Goal: Transaction & Acquisition: Purchase product/service

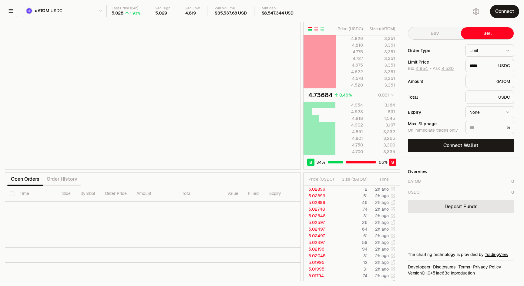
click at [50, 11] on html "Balance Earn Bitcoin Summer Bridge & Swap Orderbook Stake Ecosystem Governance …" at bounding box center [262, 143] width 524 height 286
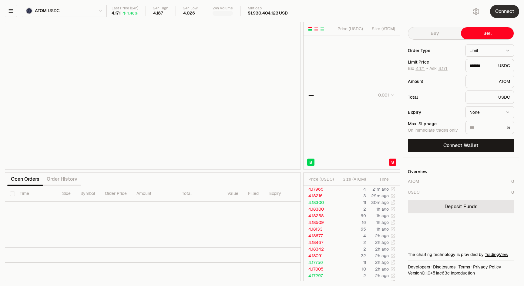
click at [500, 13] on button "Connect" at bounding box center [504, 11] width 29 height 13
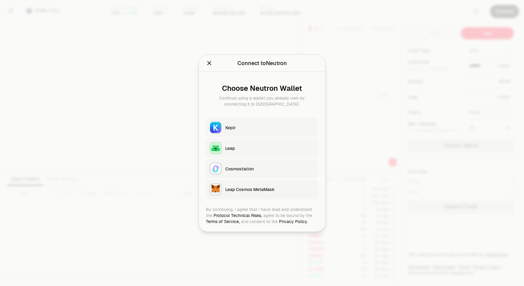
click at [231, 129] on div "Keplr" at bounding box center [269, 128] width 89 height 6
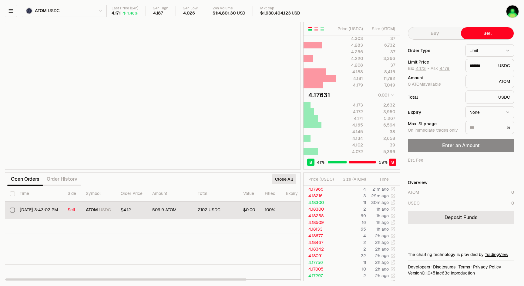
click at [12, 209] on button "Select row" at bounding box center [12, 210] width 5 height 5
click at [273, 184] on div "Withdraw All" at bounding box center [280, 179] width 42 height 13
click at [292, 181] on button "Withdraw All" at bounding box center [280, 180] width 32 height 10
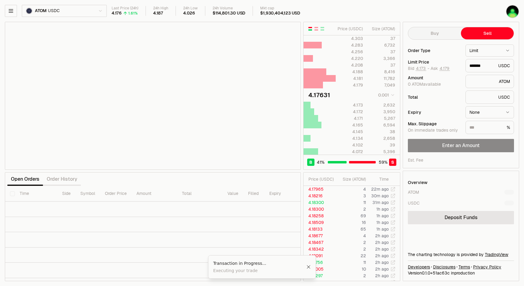
type input "*******"
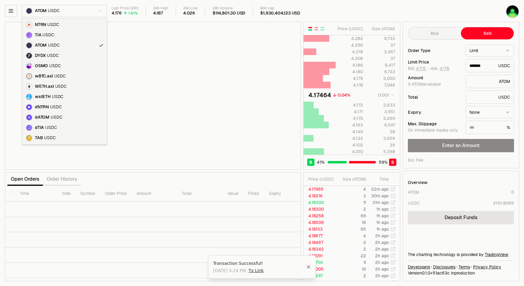
click at [96, 14] on html "Balance Earn Bitcoin Summer Bridge & Swap Orderbook Stake Ecosystem Governance …" at bounding box center [262, 143] width 524 height 286
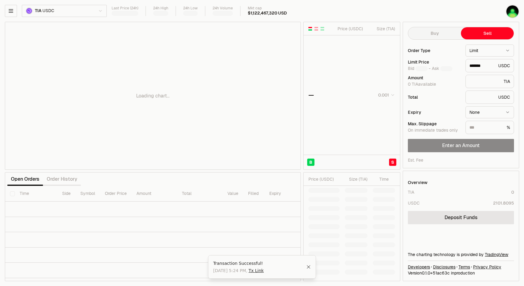
click at [80, 12] on html "Balance Earn Bitcoin Summer Bridge & Swap Orderbook Stake Ecosystem Governance …" at bounding box center [262, 143] width 524 height 286
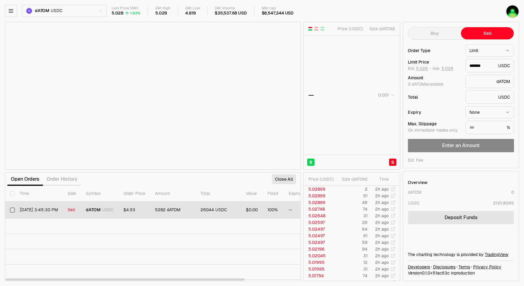
click at [12, 208] on button "Select row" at bounding box center [12, 210] width 5 height 5
click at [281, 180] on button "Withdraw All" at bounding box center [280, 180] width 32 height 10
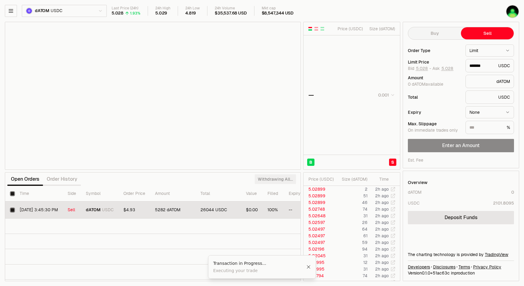
type input "*******"
